Goal: Obtain resource: Obtain resource

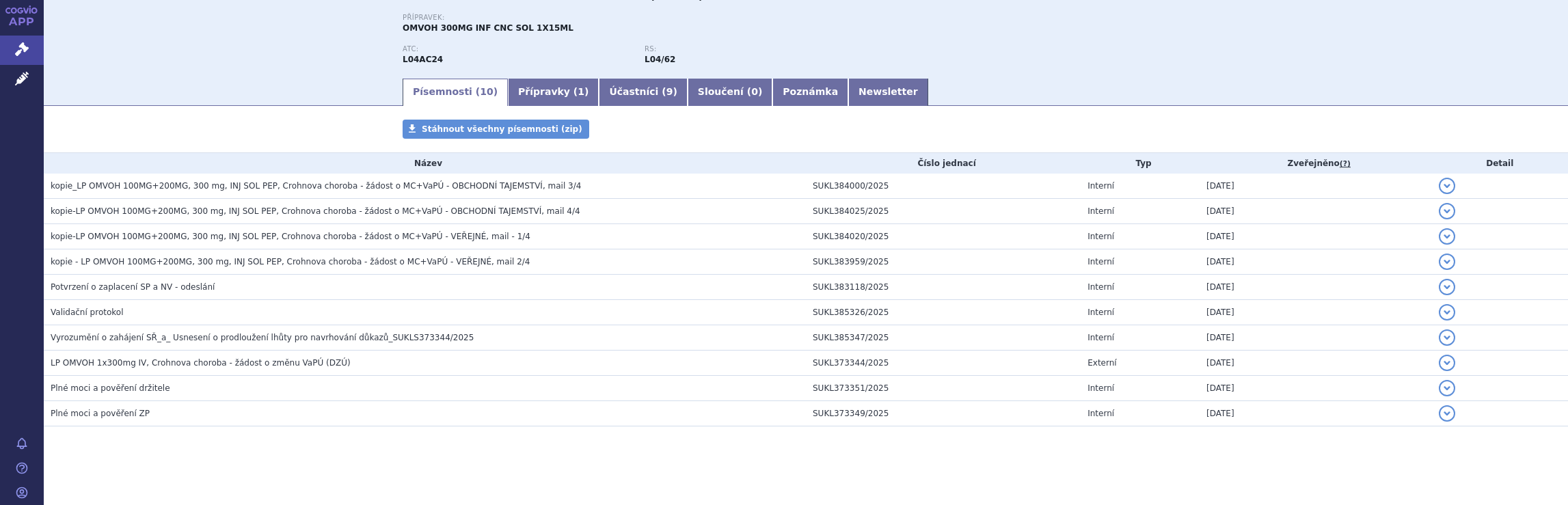
scroll to position [143, 0]
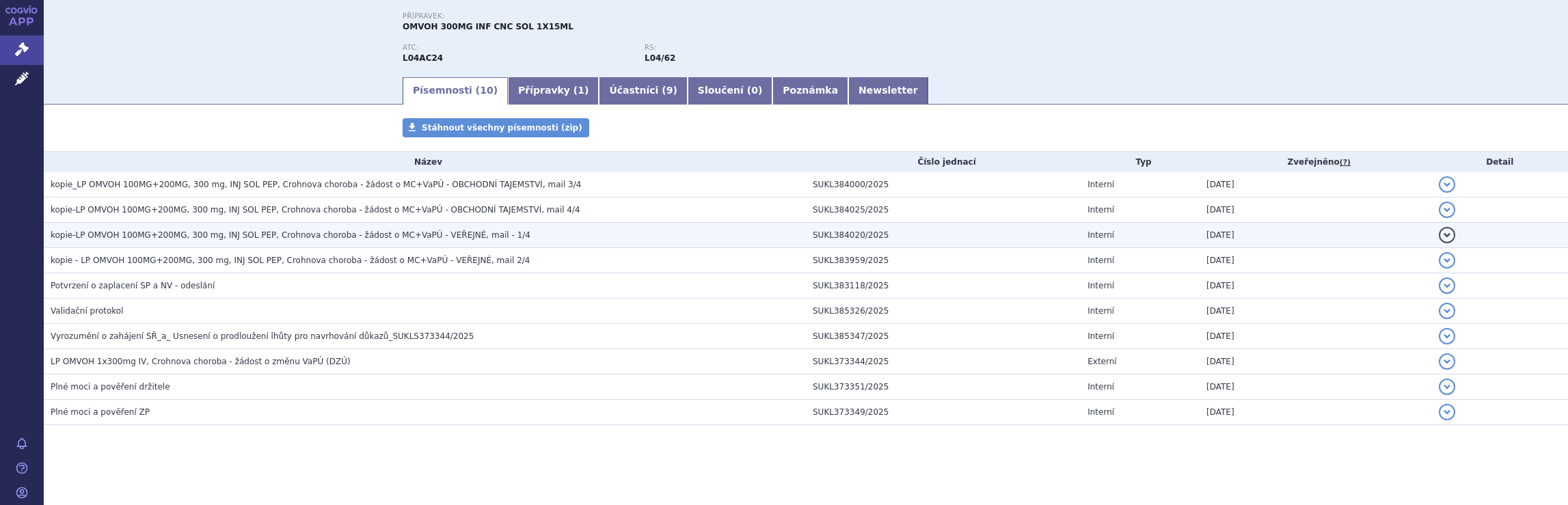
click at [461, 235] on span "kopie-LP OMVOH 100MG+200MG, 300 mg, INJ SOL PEP, Crohnova choroba - žádost o MC…" at bounding box center [290, 235] width 480 height 9
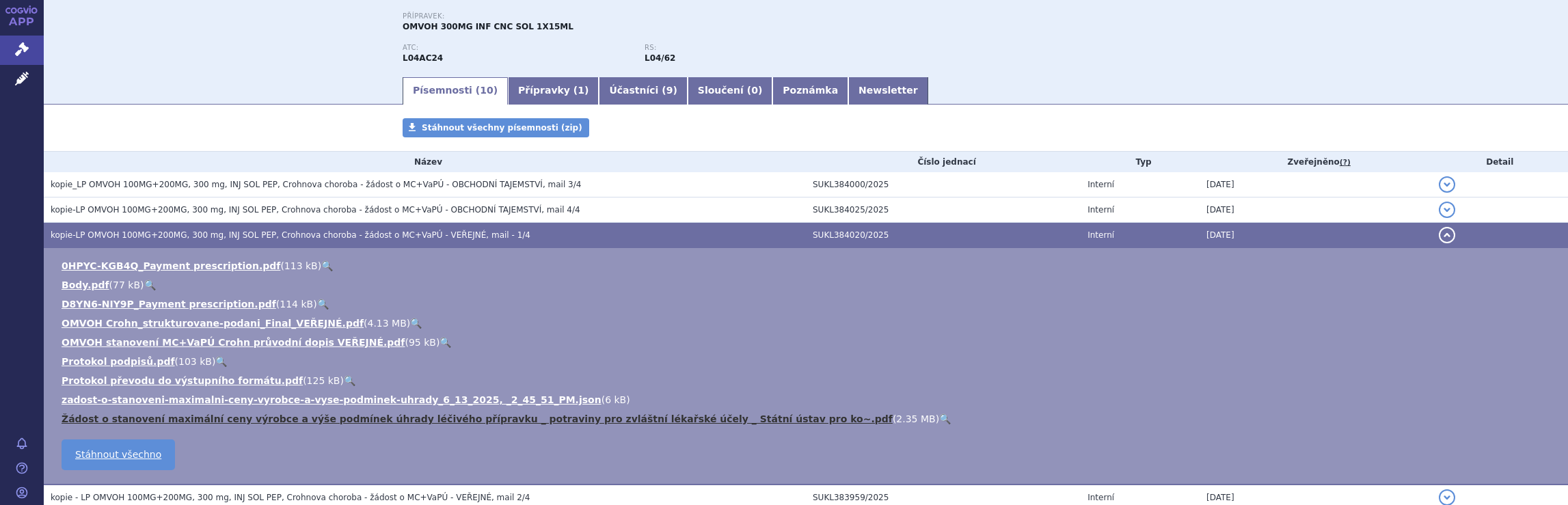
click at [328, 418] on link "Žádost o stanovení maximální ceny výrobce a výše podmínek úhrady léčivého přípr…" at bounding box center [477, 419] width 831 height 11
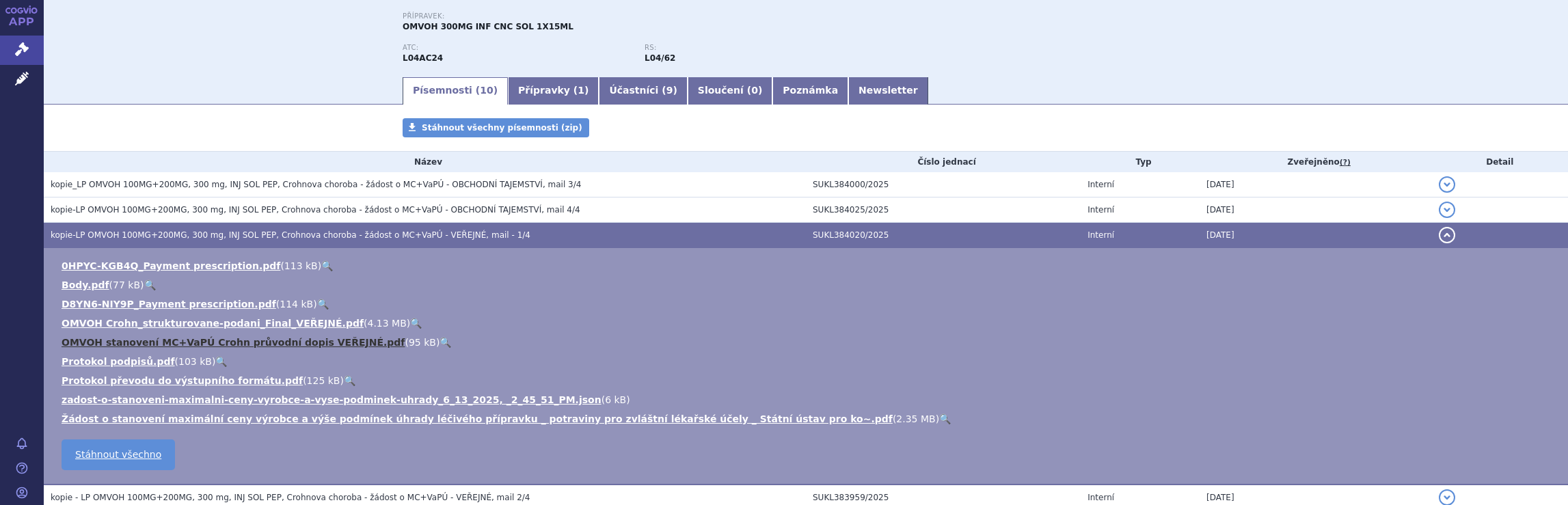
click at [153, 340] on link "OMVOH stanovení MC+VaPÚ Crohn průvodní dopis VEŘEJNÉ.pdf" at bounding box center [233, 342] width 343 height 11
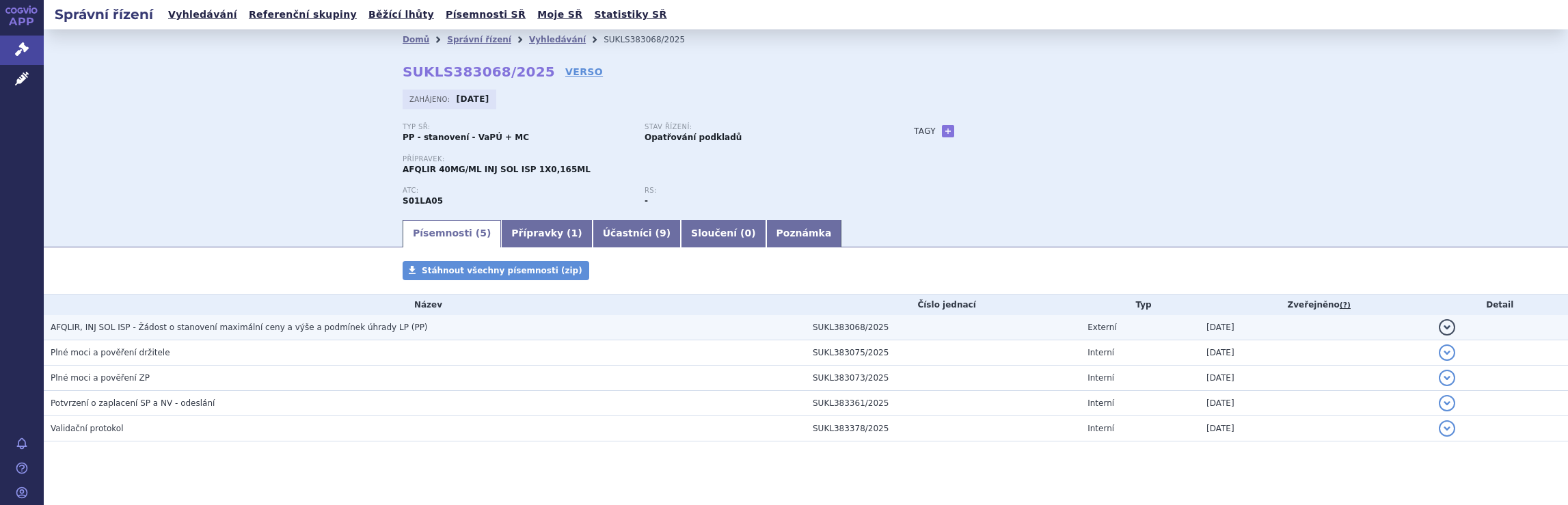
click at [259, 334] on h3 "AFQLIR, INJ SOL ISP - Žádost o stanovení maximální ceny a výše a podmínek úhrad…" at bounding box center [428, 328] width 756 height 14
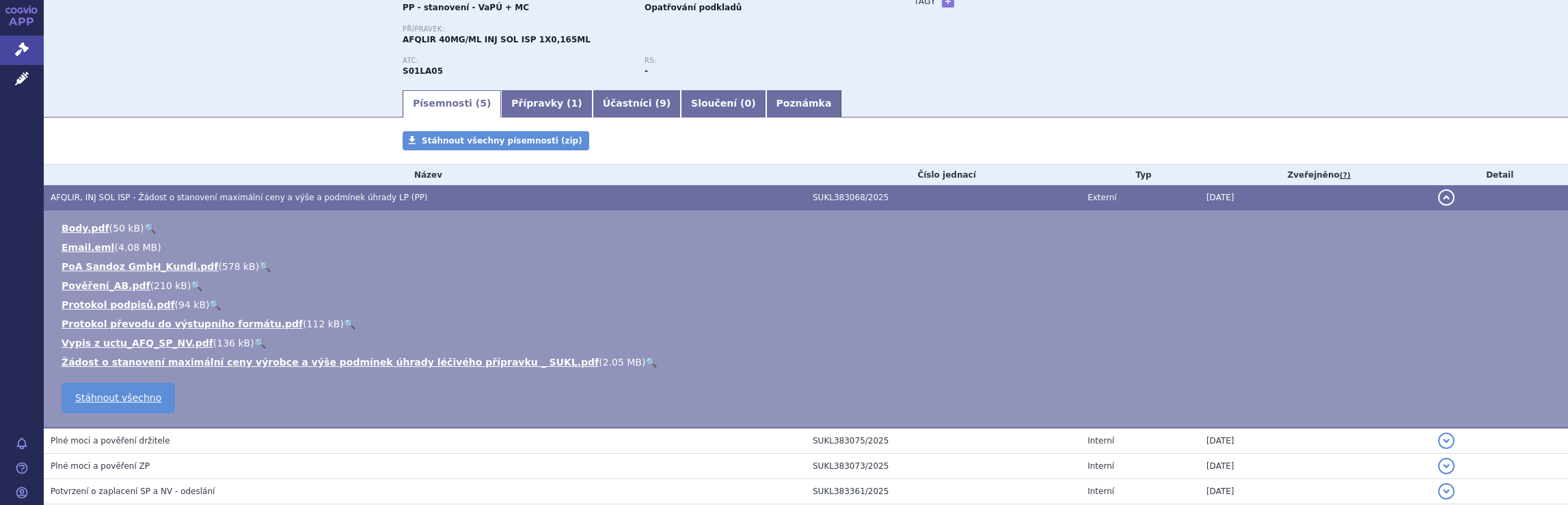
scroll to position [135, 0]
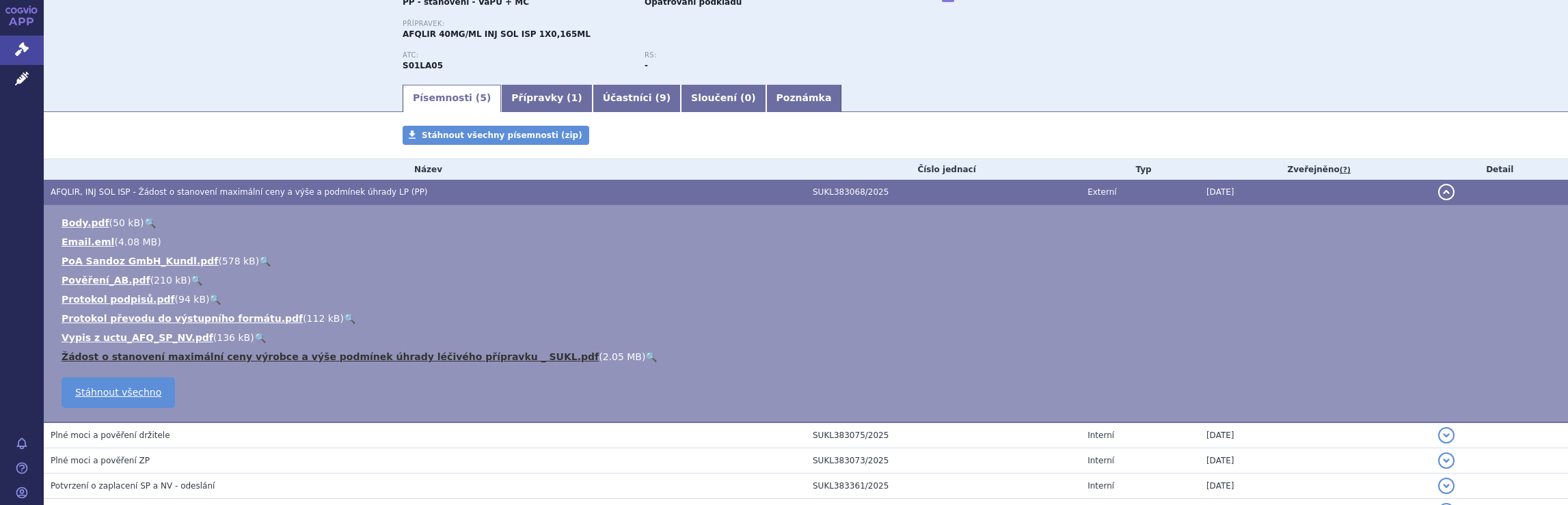
click at [356, 356] on link "Žádost o stanovení maximální ceny výrobce a výše podmínek úhrady léčivého přípr…" at bounding box center [330, 356] width 537 height 11
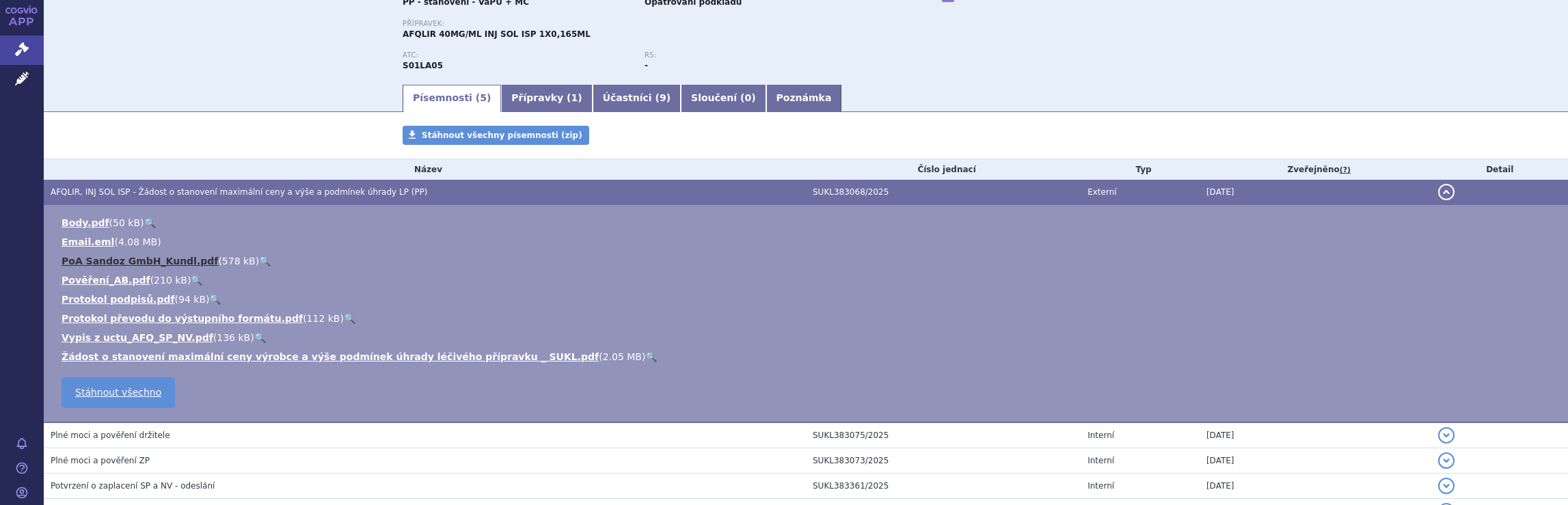
click at [137, 262] on link "PoA Sandoz GmbH_Kundl.pdf" at bounding box center [139, 261] width 156 height 11
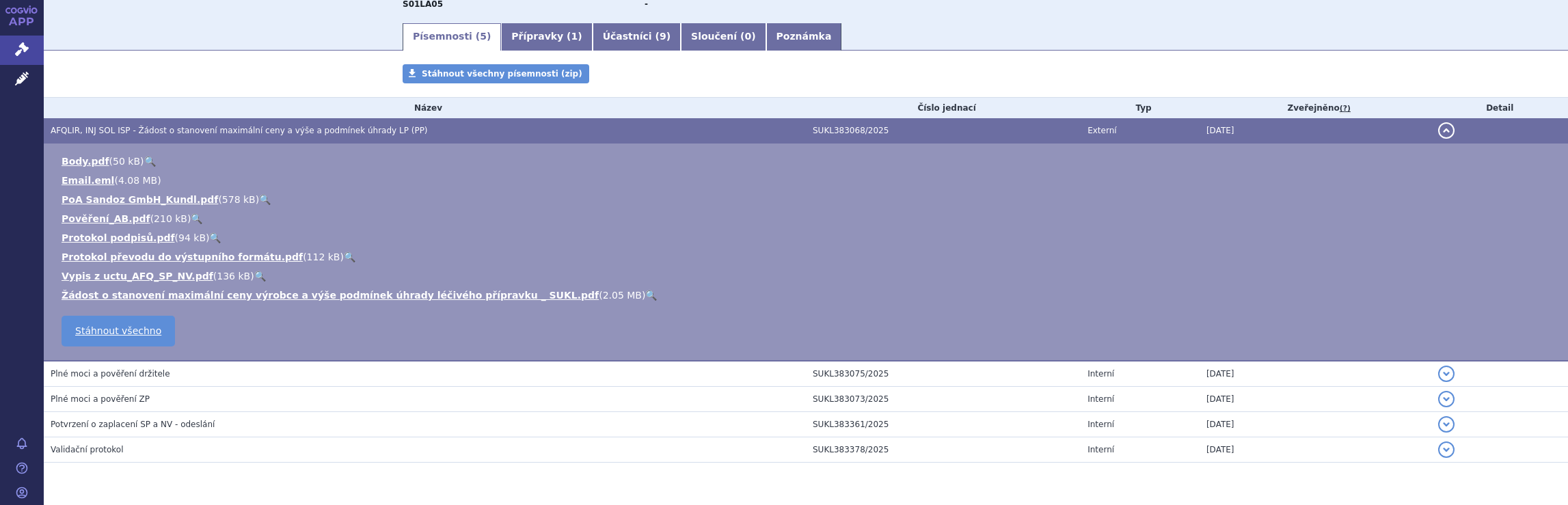
scroll to position [202, 0]
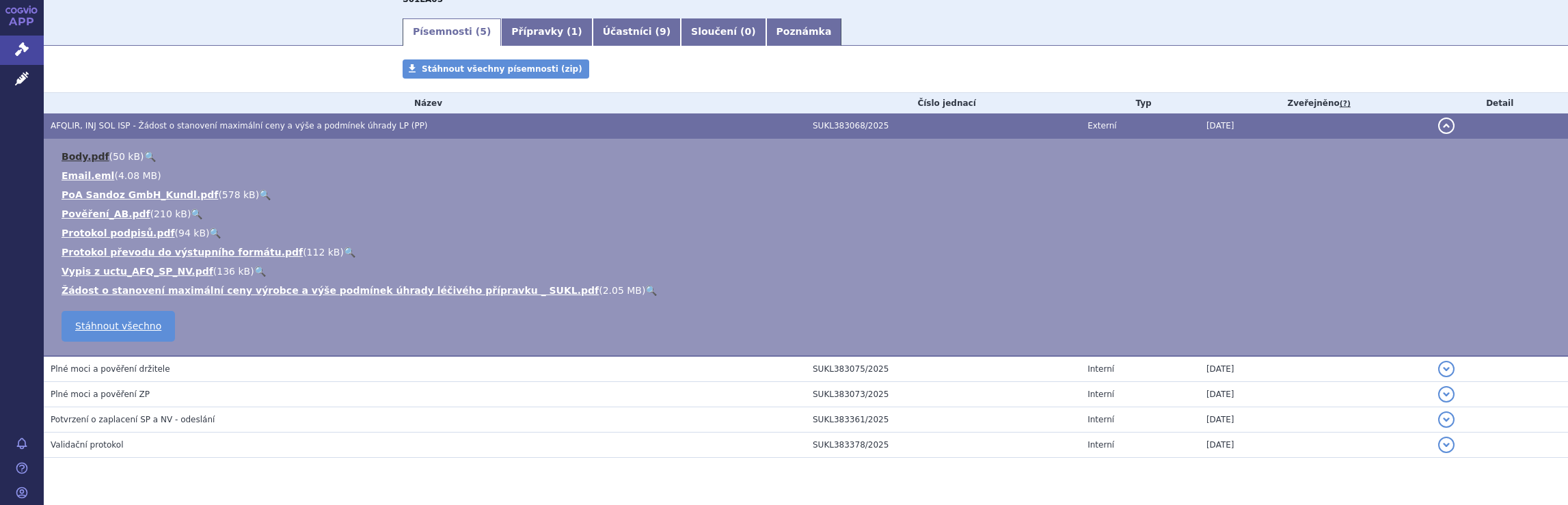
click at [72, 156] on link "Body.pdf" at bounding box center [85, 156] width 47 height 11
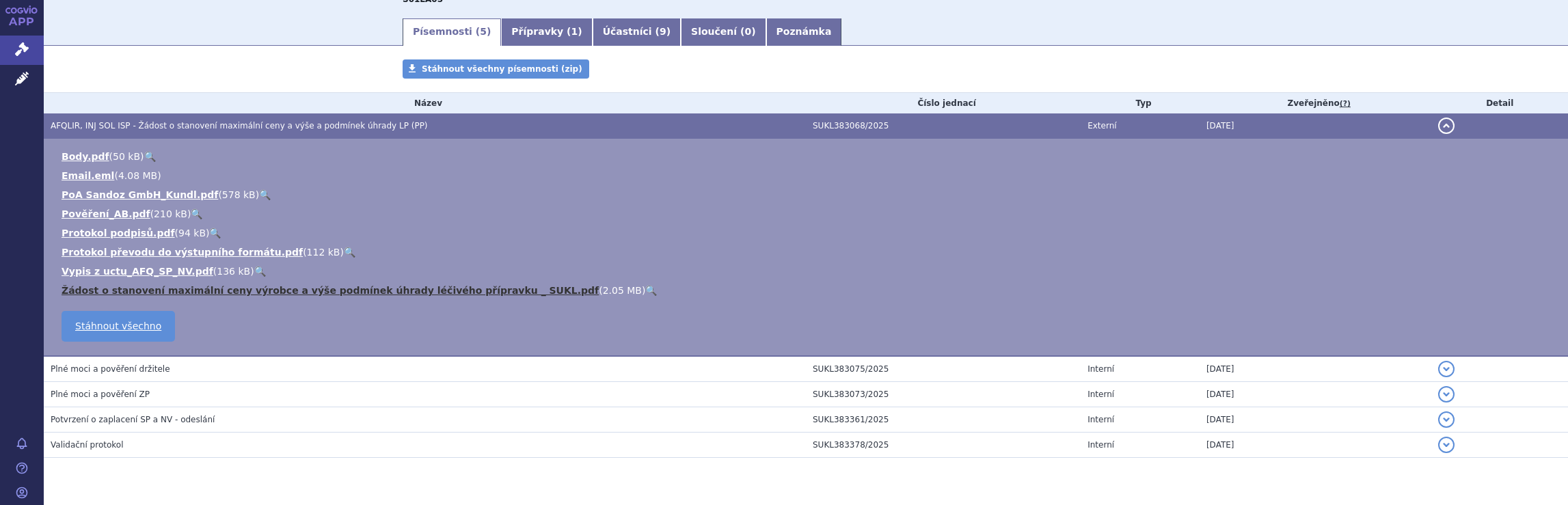
click at [140, 288] on link "Žádost o stanovení maximální ceny výrobce a výše podmínek úhrady léčivého přípr…" at bounding box center [330, 290] width 537 height 11
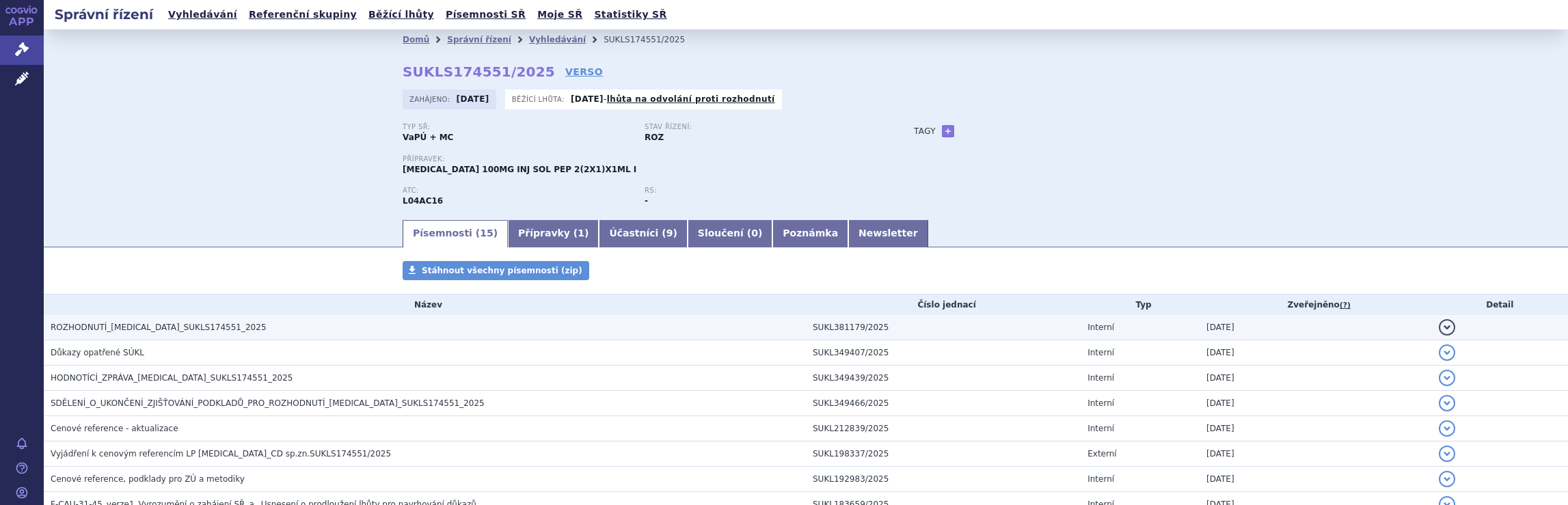
click at [129, 325] on span "ROZHODNUTÍ_[MEDICAL_DATA]_SUKLS174551_2025" at bounding box center [159, 328] width 216 height 9
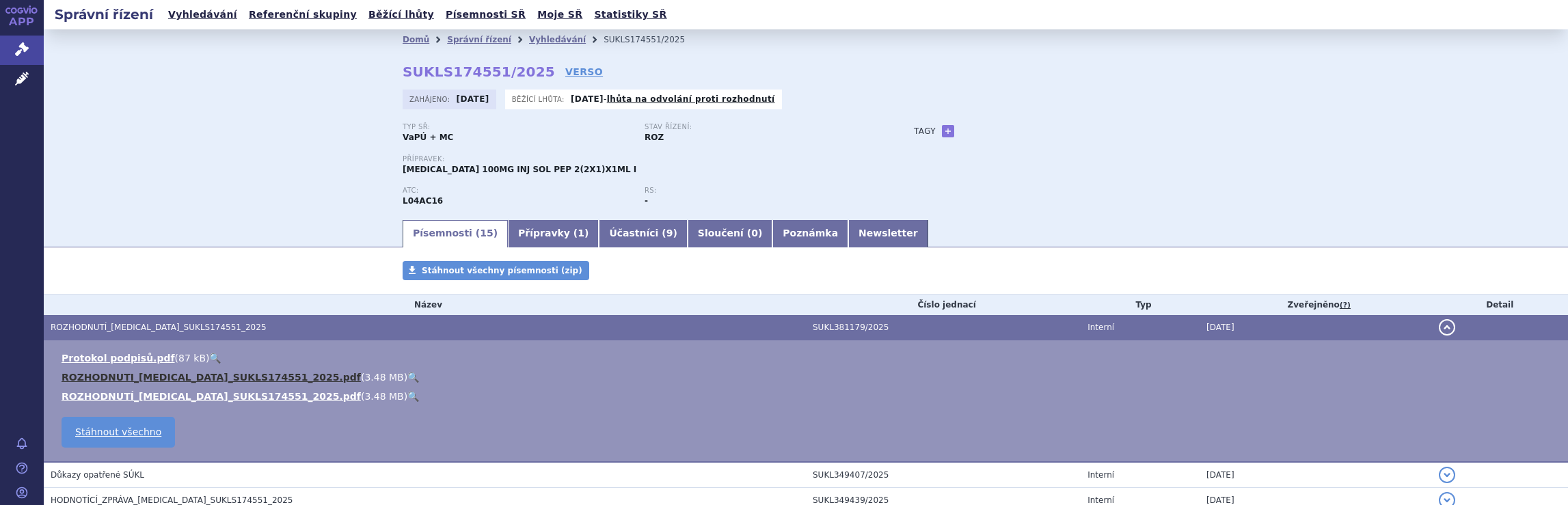
click at [179, 377] on link "ROZHODNUTI_[MEDICAL_DATA]_SUKLS174551_2025.pdf" at bounding box center [211, 377] width 300 height 11
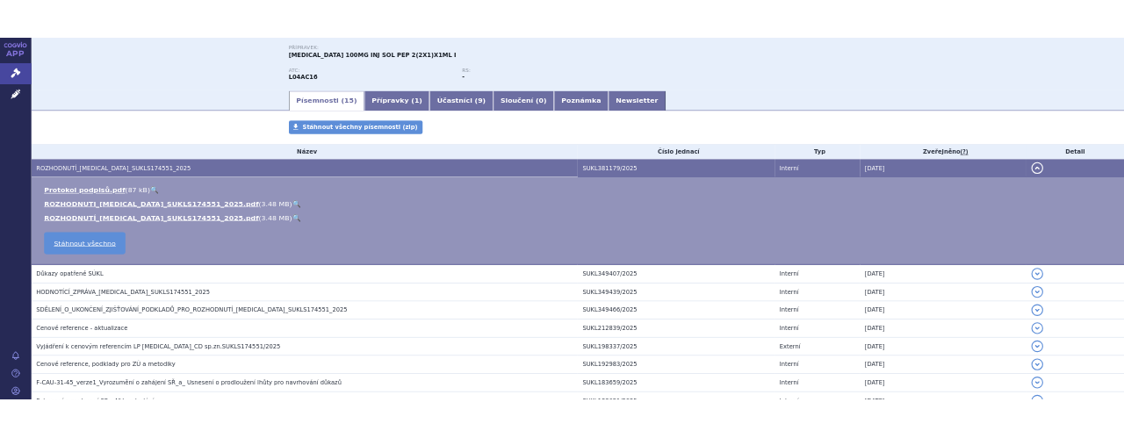
scroll to position [269, 0]
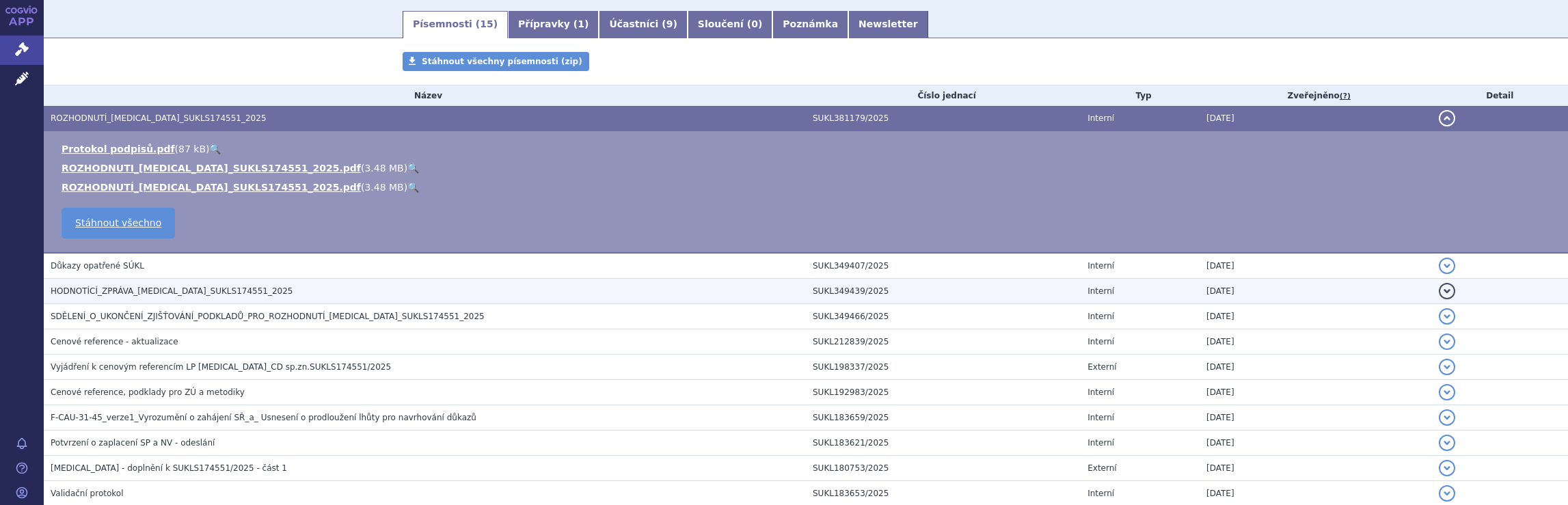
click at [101, 288] on span "HODNOTÍCÍ_ZPRÁVA_[MEDICAL_DATA]_SUKLS174551_2025" at bounding box center [172, 291] width 243 height 9
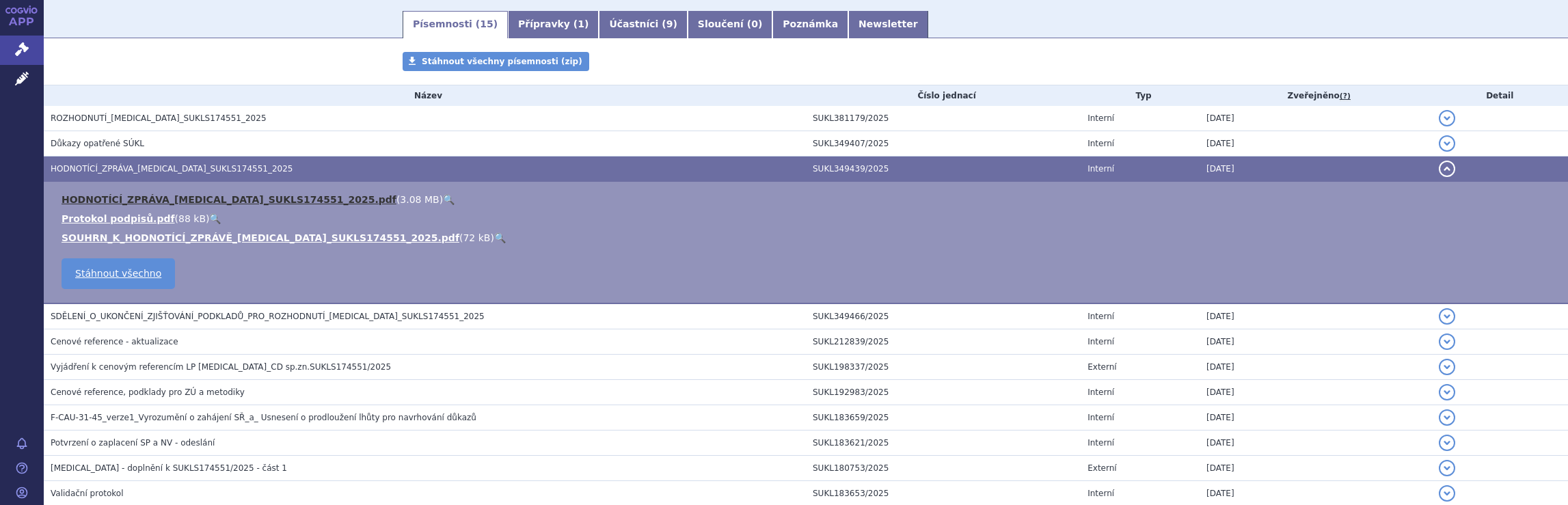
click at [250, 196] on link "HODNOTÍCÍ_ZPRÁVA_[MEDICAL_DATA]_SUKLS174551_2025.pdf" at bounding box center [229, 199] width 335 height 11
